Goal: Task Accomplishment & Management: Complete application form

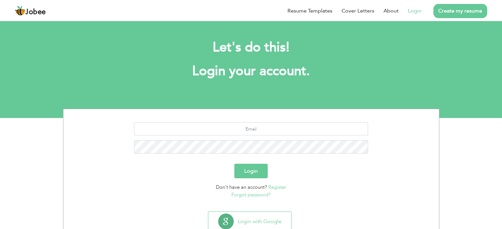
scroll to position [21, 0]
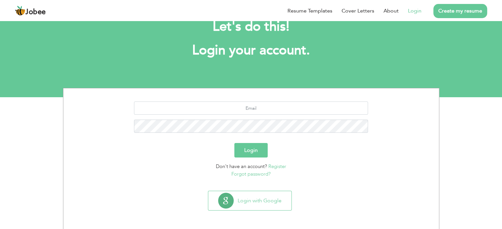
click at [265, 174] on link "Forgot password?" at bounding box center [250, 174] width 39 height 7
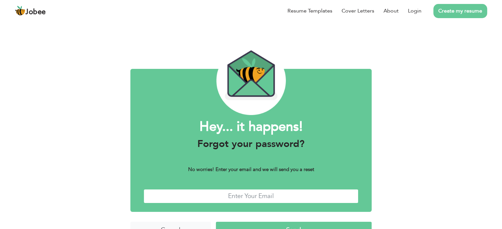
click at [269, 203] on input "text" at bounding box center [251, 196] width 215 height 14
type input "[EMAIL_ADDRESS][DOMAIN_NAME]"
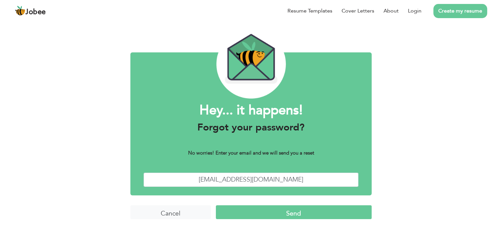
click at [312, 218] on input "Send" at bounding box center [294, 213] width 156 height 14
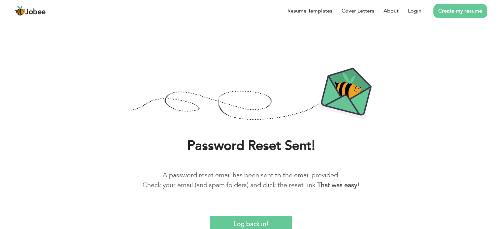
click at [256, 222] on input "Log back in!" at bounding box center [251, 223] width 82 height 14
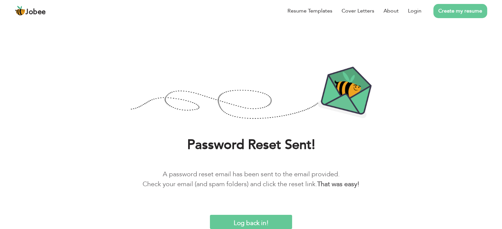
click at [239, 222] on input "Log back in!" at bounding box center [251, 222] width 82 height 14
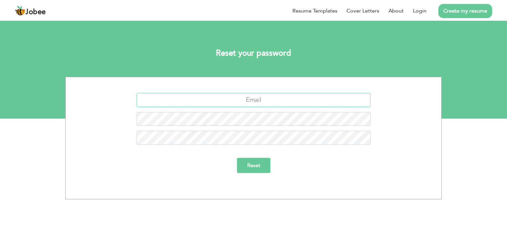
click at [250, 103] on input "text" at bounding box center [254, 100] width 234 height 14
type input "[EMAIL_ADDRESS][DOMAIN_NAME]"
click at [255, 161] on input "Reset" at bounding box center [253, 165] width 33 height 15
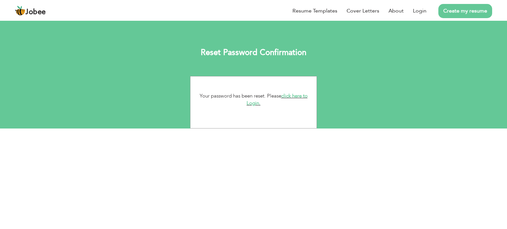
click at [287, 94] on link "click here to Login." at bounding box center [277, 100] width 61 height 14
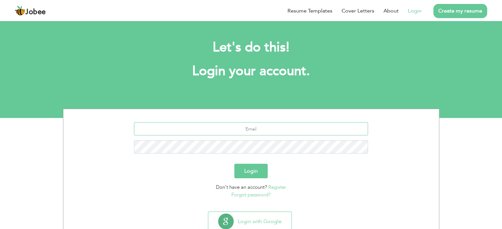
click at [282, 128] on input "text" at bounding box center [251, 128] width 234 height 13
type input "[EMAIL_ADDRESS][DOMAIN_NAME]"
click at [234, 164] on button "Login" at bounding box center [250, 171] width 33 height 15
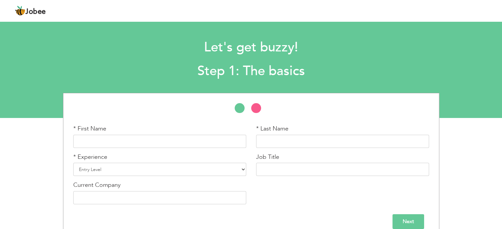
scroll to position [10, 0]
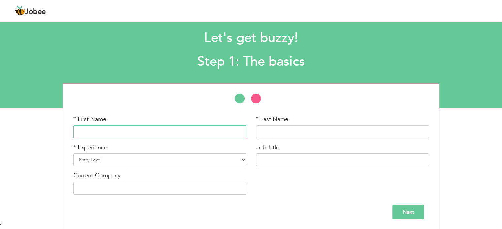
click at [160, 131] on input "text" at bounding box center [159, 131] width 173 height 13
type input "zara"
type input "saleem"
click at [141, 162] on select "Entry Level Less than 1 Year 1 Year 2 Years 3 Years 4 Years 5 Years 6 Years 7 Y…" at bounding box center [159, 160] width 173 height 13
select select "9"
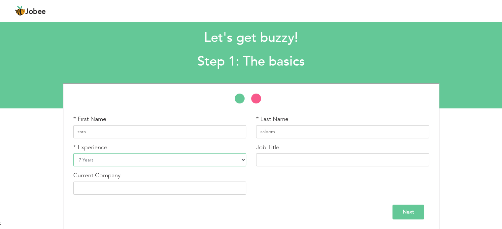
click at [73, 154] on select "Entry Level Less than 1 Year 1 Year 2 Years 3 Years 4 Years 5 Years 6 Years 7 Y…" at bounding box center [159, 160] width 173 height 13
click at [296, 160] on input "text" at bounding box center [342, 160] width 173 height 13
type input "Head of Accounts and Operations"
click at [172, 187] on input "text" at bounding box center [159, 188] width 173 height 13
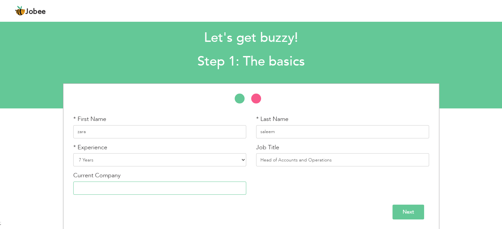
type input "Sky marketing"
click at [413, 212] on input "Next" at bounding box center [409, 212] width 32 height 15
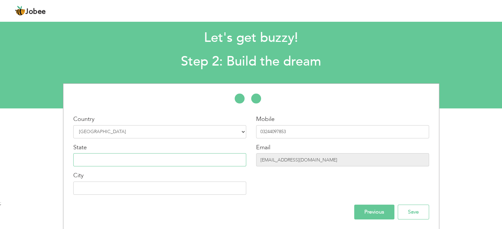
click at [188, 163] on input "text" at bounding box center [159, 160] width 173 height 13
type input "Islamabad"
click at [144, 189] on input "text" at bounding box center [159, 188] width 173 height 13
type input "[GEOGRAPHIC_DATA]"
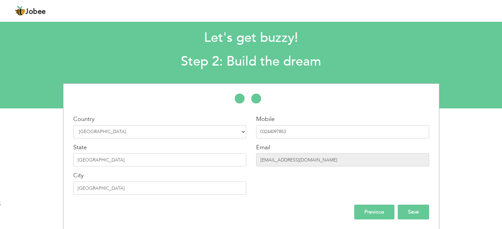
click at [413, 216] on input "Save" at bounding box center [413, 212] width 31 height 15
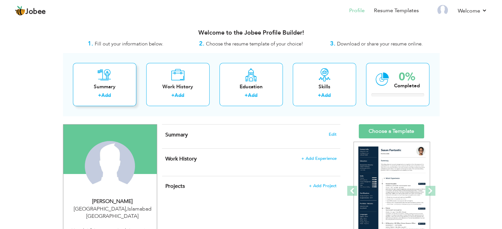
click at [117, 87] on div "Summary" at bounding box center [104, 87] width 53 height 7
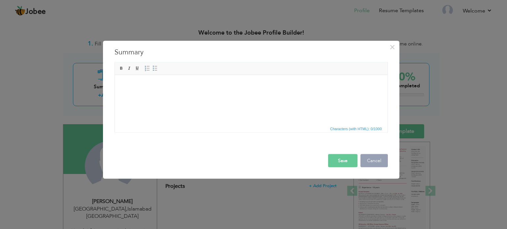
click at [375, 161] on button "Cancel" at bounding box center [373, 160] width 27 height 13
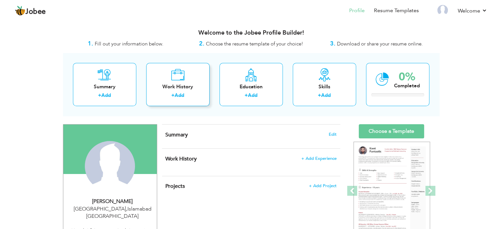
click at [192, 86] on div "Work History" at bounding box center [178, 87] width 53 height 7
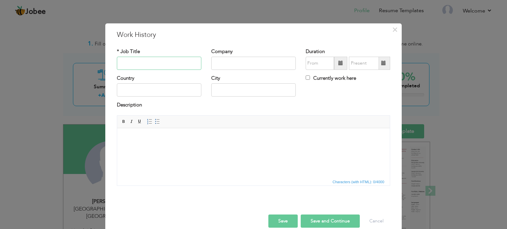
click at [166, 67] on input "text" at bounding box center [159, 63] width 85 height 13
type input "Head of Accounts Department"
type input "Sky marketing"
type input "[GEOGRAPHIC_DATA]"
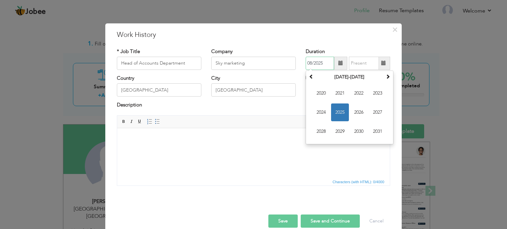
click at [317, 61] on input "08/2025" at bounding box center [320, 63] width 28 height 13
type input "08/2025"
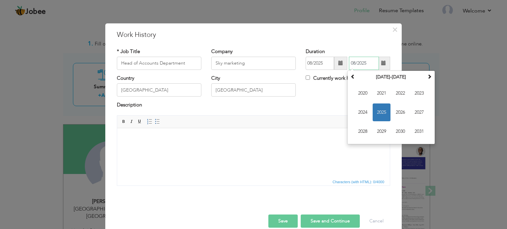
click at [358, 63] on input "08/2025" at bounding box center [364, 63] width 30 height 13
click at [377, 107] on span "2025" at bounding box center [382, 113] width 18 height 18
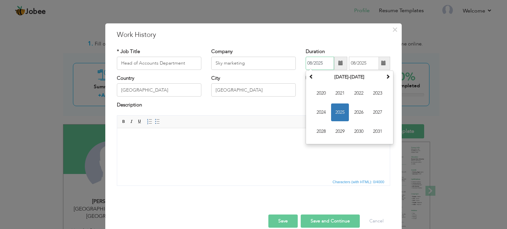
click at [320, 62] on input "08/2025" at bounding box center [320, 63] width 28 height 13
click at [309, 74] on span at bounding box center [311, 76] width 5 height 5
click at [386, 78] on span at bounding box center [388, 76] width 5 height 5
click at [317, 134] on span "2018" at bounding box center [321, 132] width 18 height 18
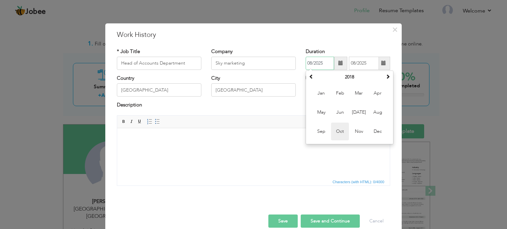
click at [333, 129] on span "Oct" at bounding box center [340, 132] width 18 height 18
type input "10/2018"
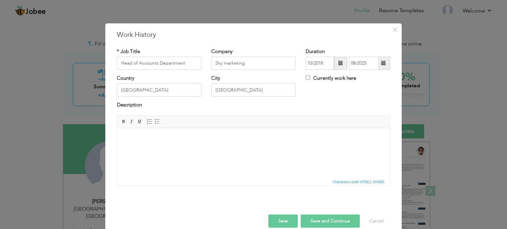
click at [264, 146] on html at bounding box center [253, 138] width 273 height 20
click at [337, 218] on button "Save and Continue" at bounding box center [330, 221] width 59 height 13
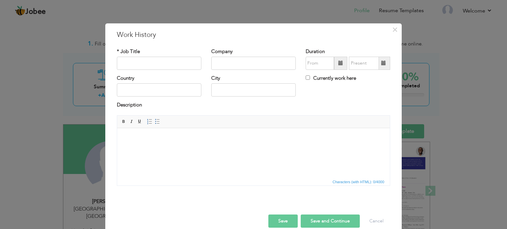
click at [339, 221] on button "Save and Continue" at bounding box center [330, 221] width 59 height 13
click at [280, 223] on button "Save" at bounding box center [282, 221] width 29 height 13
click at [393, 30] on span "×" at bounding box center [395, 30] width 6 height 12
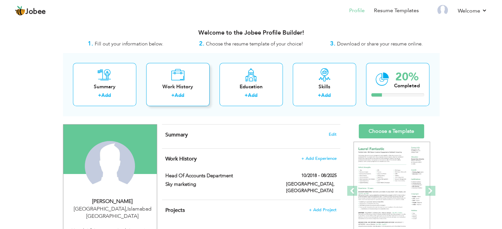
click at [191, 79] on div "Work History + Add" at bounding box center [177, 84] width 63 height 43
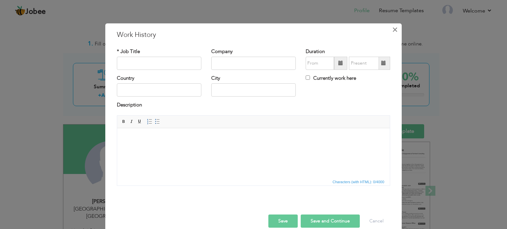
click at [393, 30] on span "×" at bounding box center [395, 30] width 6 height 12
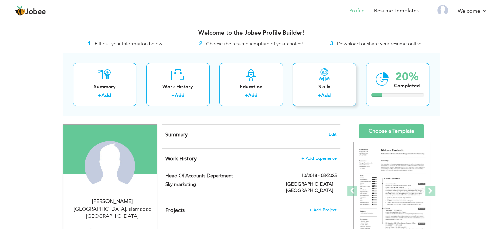
click at [324, 71] on icon at bounding box center [324, 74] width 13 height 13
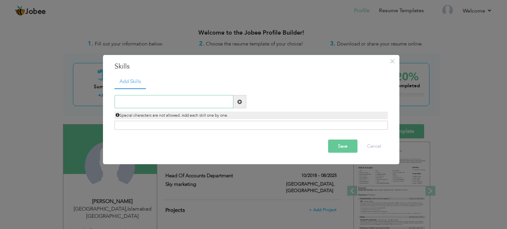
click at [204, 102] on input "text" at bounding box center [174, 101] width 119 height 13
click at [239, 103] on span at bounding box center [239, 101] width 5 height 5
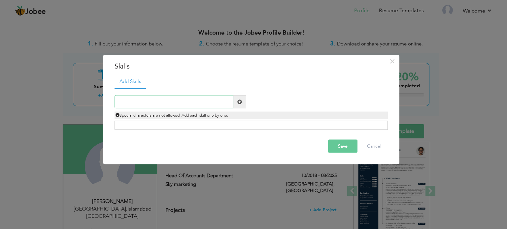
click at [199, 101] on input "text" at bounding box center [174, 101] width 119 height 13
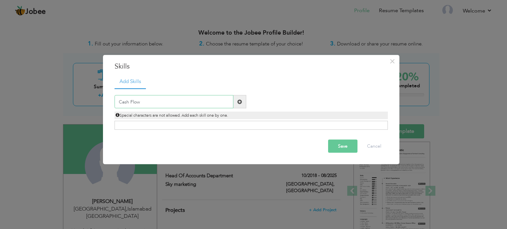
type input "Cash Flow"
click at [238, 104] on span at bounding box center [239, 101] width 5 height 5
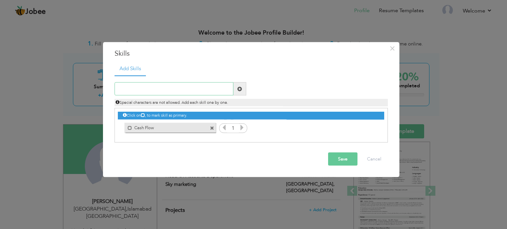
click at [170, 87] on input "text" at bounding box center [174, 89] width 119 height 13
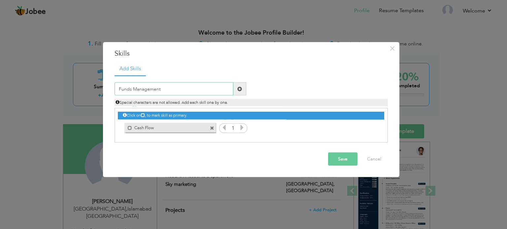
type input "Funds Management"
click at [239, 89] on span at bounding box center [239, 88] width 5 height 5
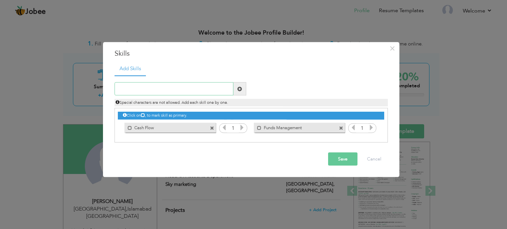
click at [195, 90] on input "text" at bounding box center [174, 89] width 119 height 13
type input "Financial Reporting"
click at [237, 89] on span at bounding box center [239, 88] width 5 height 5
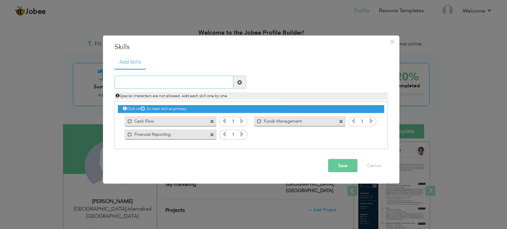
click at [211, 82] on input "text" at bounding box center [174, 82] width 119 height 13
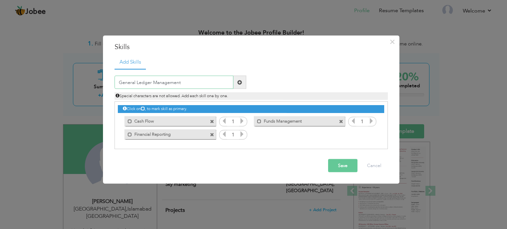
type input "General Ledger Management"
click at [244, 83] on span at bounding box center [239, 82] width 13 height 13
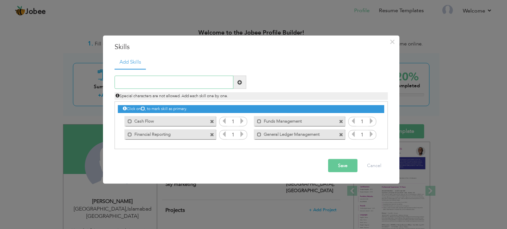
click at [172, 82] on input "text" at bounding box center [174, 82] width 119 height 13
type input "Bank Reconciliation"
click at [245, 83] on span at bounding box center [239, 82] width 13 height 13
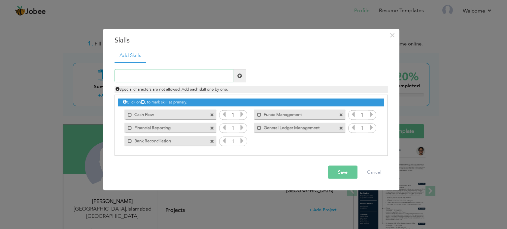
click at [202, 78] on input "text" at bounding box center [174, 75] width 119 height 13
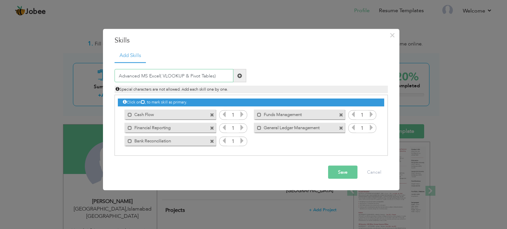
type input "Advanced MS Excel( VLOOKUP & Pivot Tables)"
click at [243, 72] on span at bounding box center [239, 75] width 13 height 13
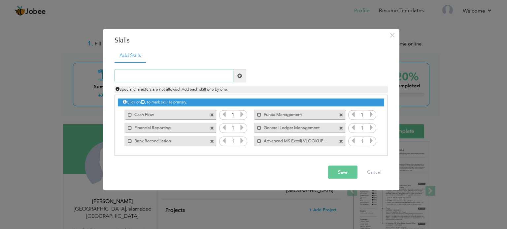
click at [212, 79] on input "text" at bounding box center [174, 75] width 119 height 13
type input "Accounts Payables and receivable management"
click at [242, 77] on span at bounding box center [239, 75] width 5 height 5
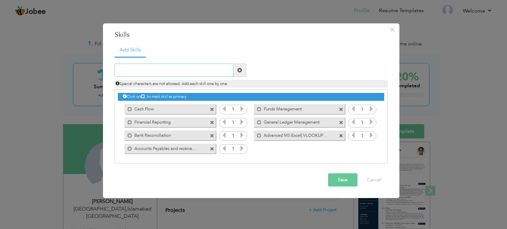
click at [210, 70] on input "text" at bounding box center [174, 70] width 119 height 13
type input "ERP System"
click at [242, 70] on span at bounding box center [239, 70] width 5 height 5
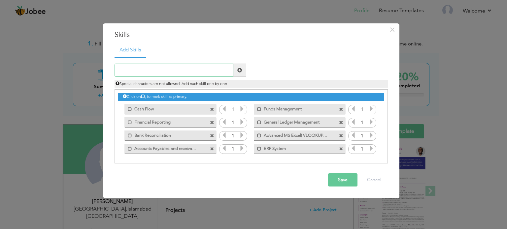
click at [201, 71] on input "text" at bounding box center [174, 70] width 119 height 13
type input "Team Management and Supervisio"
click at [245, 71] on span at bounding box center [239, 70] width 13 height 13
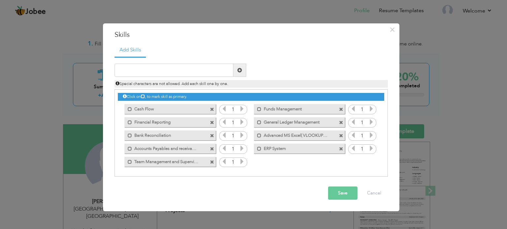
click at [212, 163] on span at bounding box center [212, 162] width 4 height 4
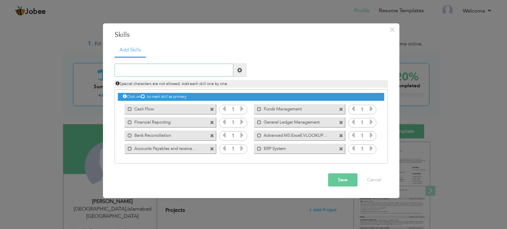
click at [158, 70] on input "text" at bounding box center [174, 70] width 119 height 13
type input "Team management and supervision"
click at [238, 68] on span at bounding box center [239, 70] width 5 height 5
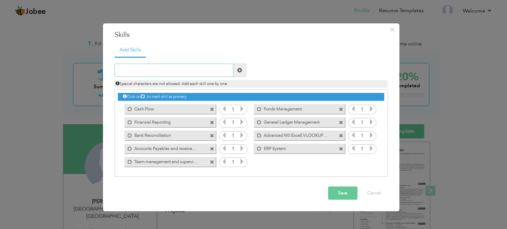
click at [228, 70] on input "text" at bounding box center [174, 70] width 119 height 13
click at [175, 73] on input "Cross Functional Coordiantion" at bounding box center [174, 70] width 119 height 13
type input "Cross Functional Coordination"
click at [241, 75] on span at bounding box center [239, 70] width 13 height 13
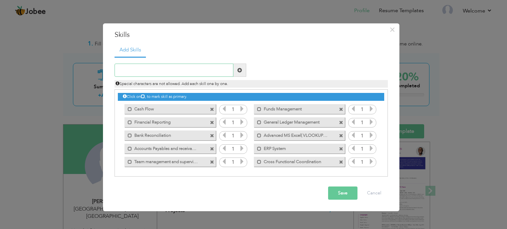
click at [188, 74] on input "text" at bounding box center [174, 70] width 119 height 13
type input "Decision Making and problem solving"
click at [236, 70] on span at bounding box center [239, 70] width 13 height 13
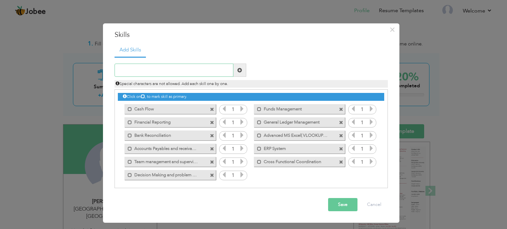
click at [194, 71] on input "text" at bounding box center [174, 70] width 119 height 13
type input "Strategic Financial Planning"
click at [240, 75] on span at bounding box center [239, 70] width 13 height 13
click at [169, 68] on input "text" at bounding box center [174, 70] width 119 height 13
type input "Strong written and verbal communication"
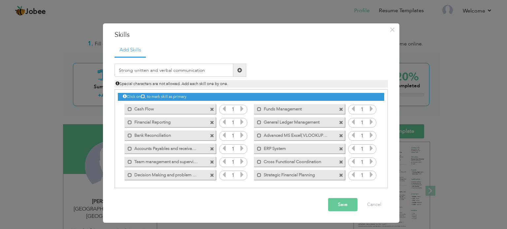
click at [239, 73] on span at bounding box center [239, 70] width 13 height 13
click at [183, 74] on input "text" at bounding box center [174, 70] width 119 height 13
type input "Negotiation Skills"
click at [240, 71] on span at bounding box center [239, 70] width 5 height 5
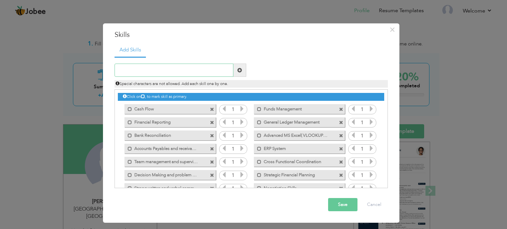
click at [188, 71] on input "text" at bounding box center [174, 70] width 119 height 13
type input "Confidentiality and ethical conduct"
click at [240, 72] on span at bounding box center [239, 70] width 5 height 5
click at [203, 70] on input "text" at bounding box center [174, 70] width 119 height 13
type input "Collection and Recovery Strategies"
